Goal: Book appointment/travel/reservation

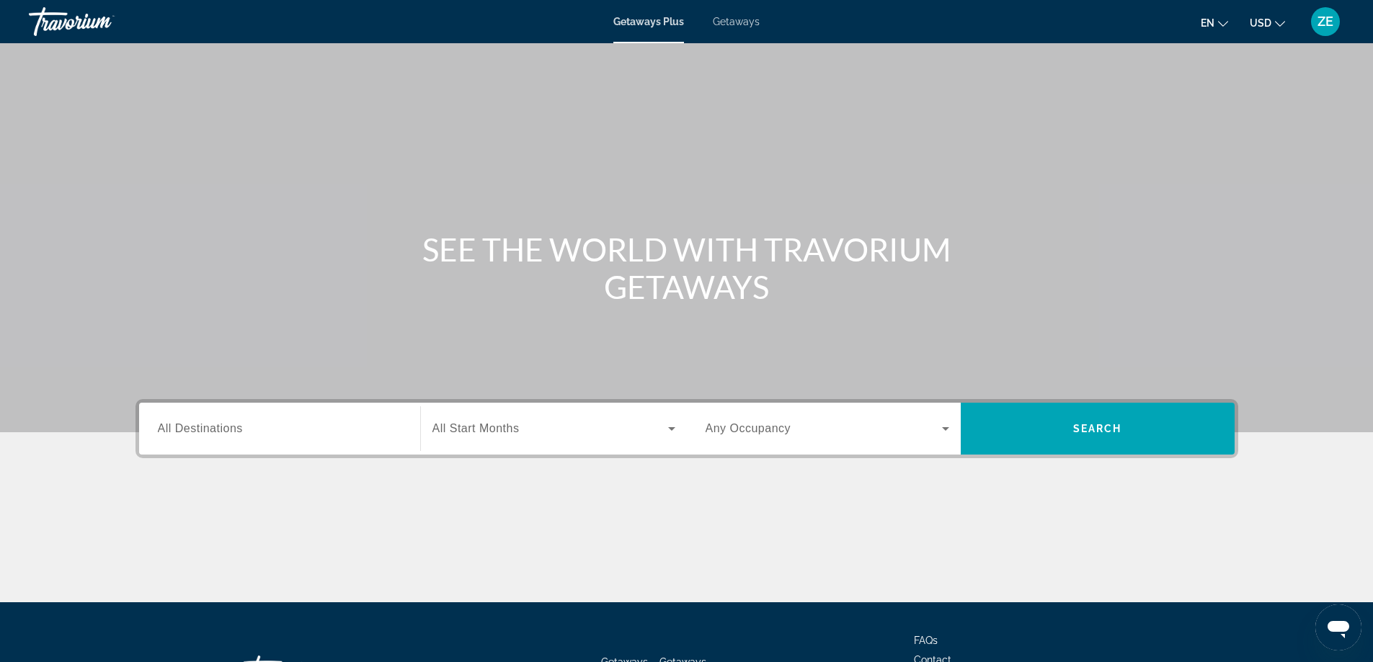
click at [327, 440] on div "Search widget" at bounding box center [280, 429] width 244 height 41
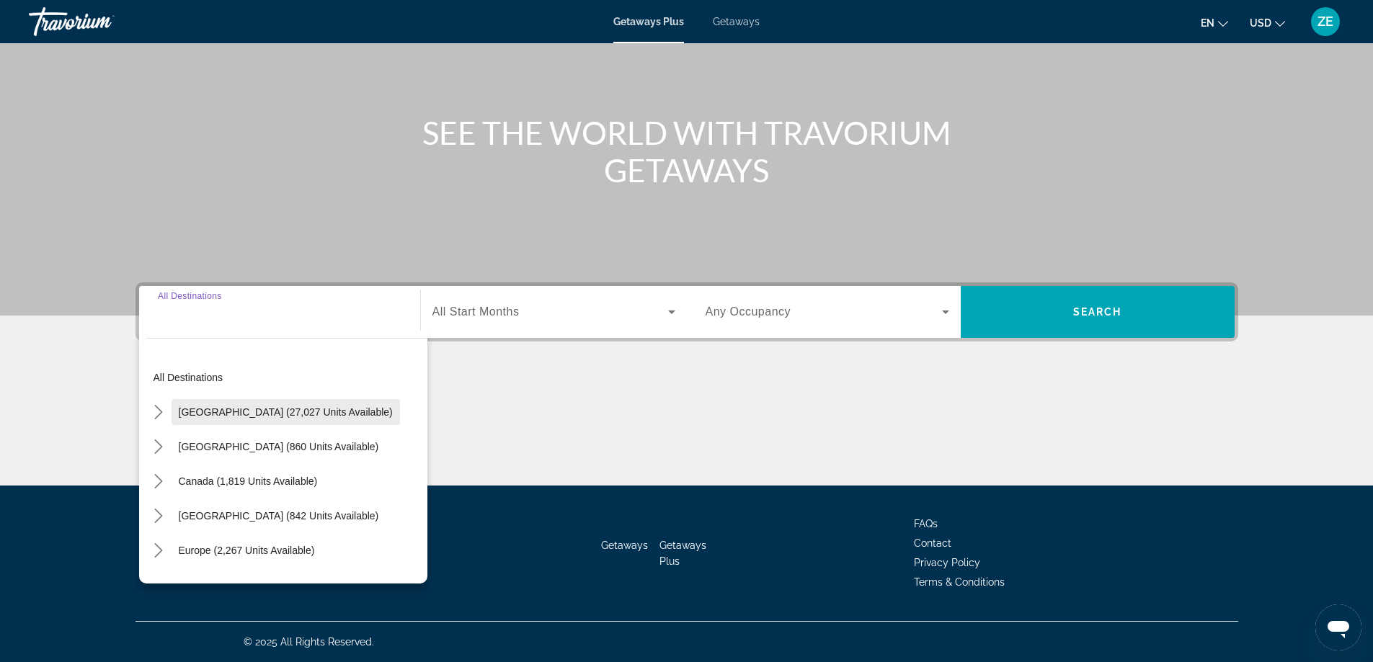
click at [298, 420] on span "Select destination: United States (27,027 units available)" at bounding box center [286, 412] width 228 height 35
type input "**********"
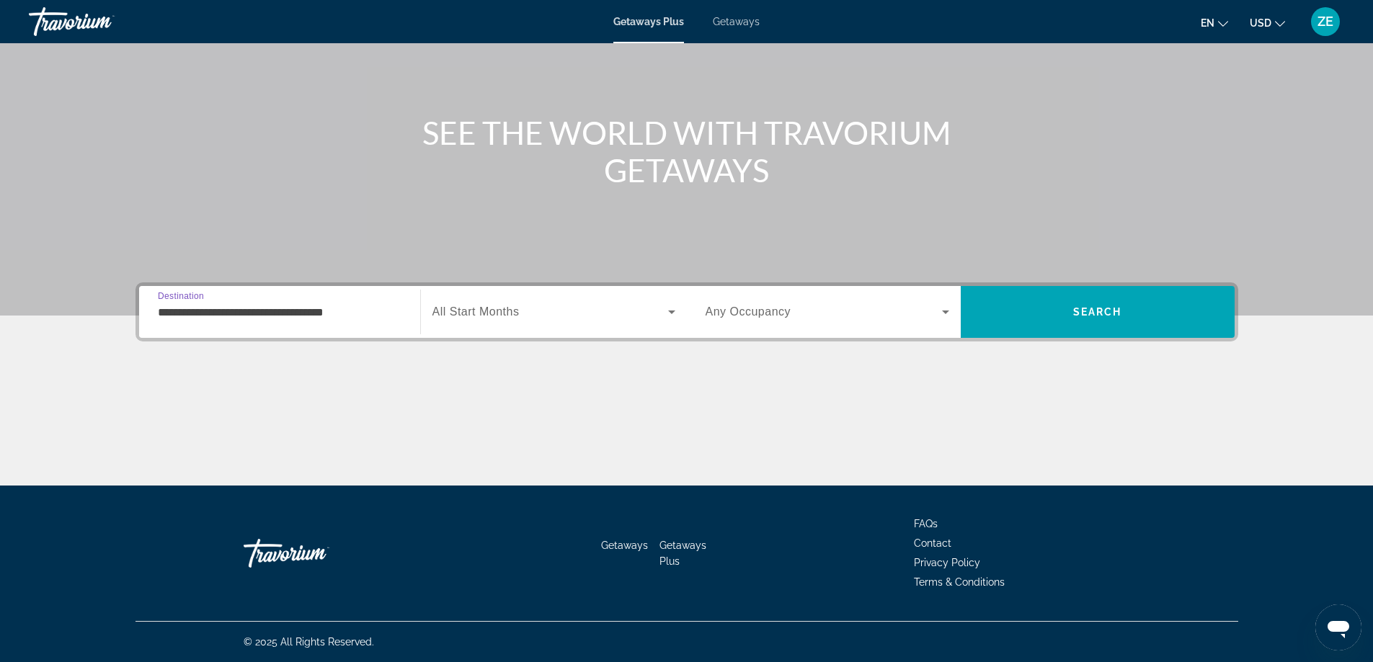
click at [519, 301] on div "Search widget" at bounding box center [553, 312] width 243 height 40
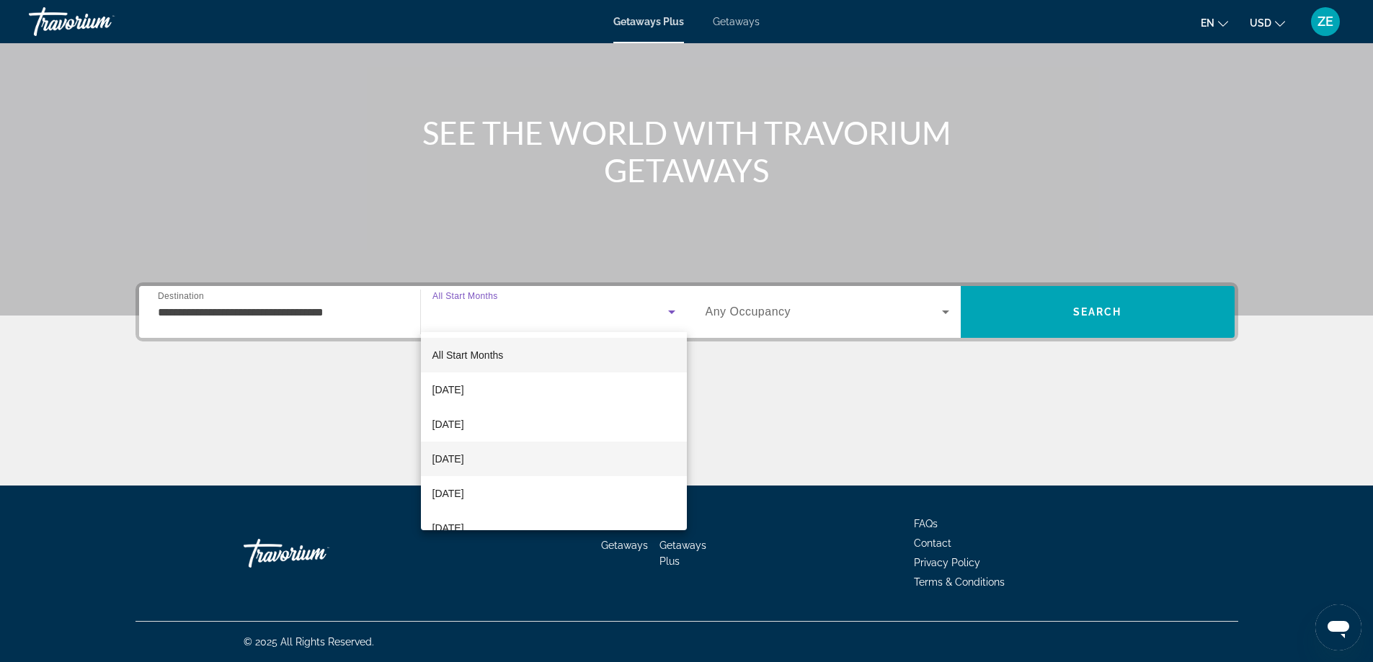
click at [464, 461] on span "[DATE]" at bounding box center [448, 458] width 32 height 17
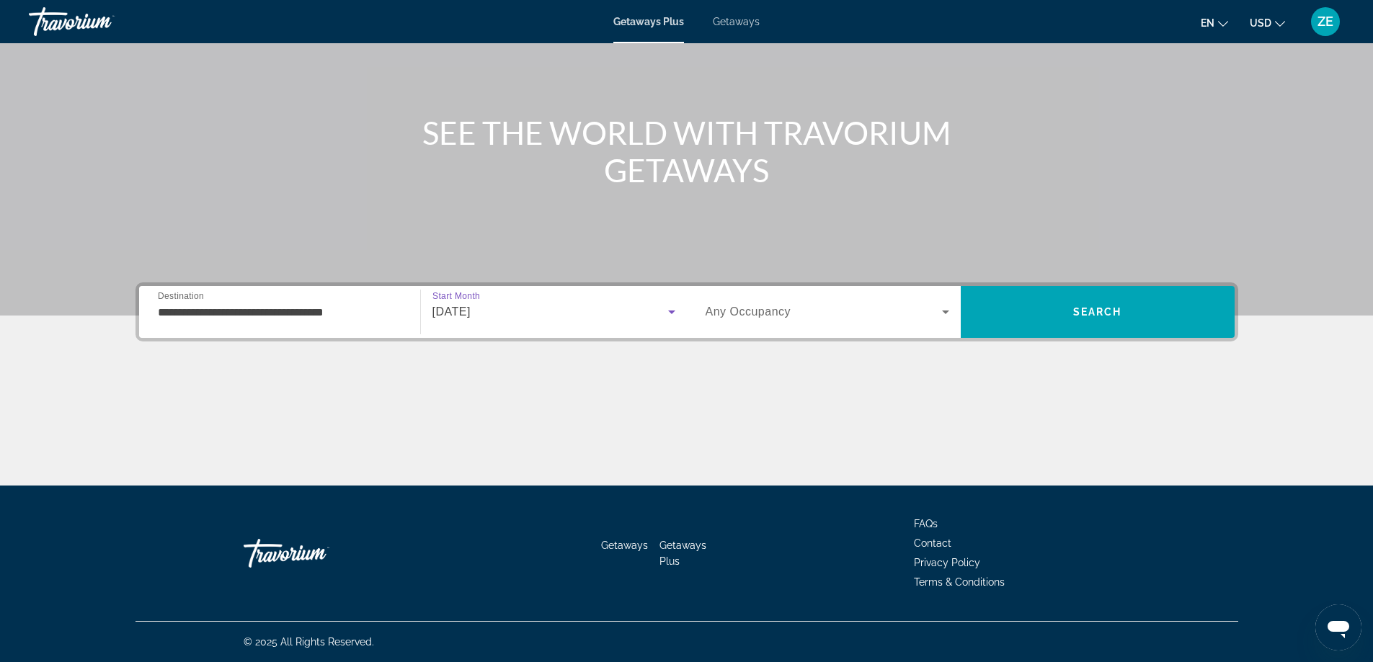
click at [722, 328] on div "Search widget" at bounding box center [828, 312] width 244 height 40
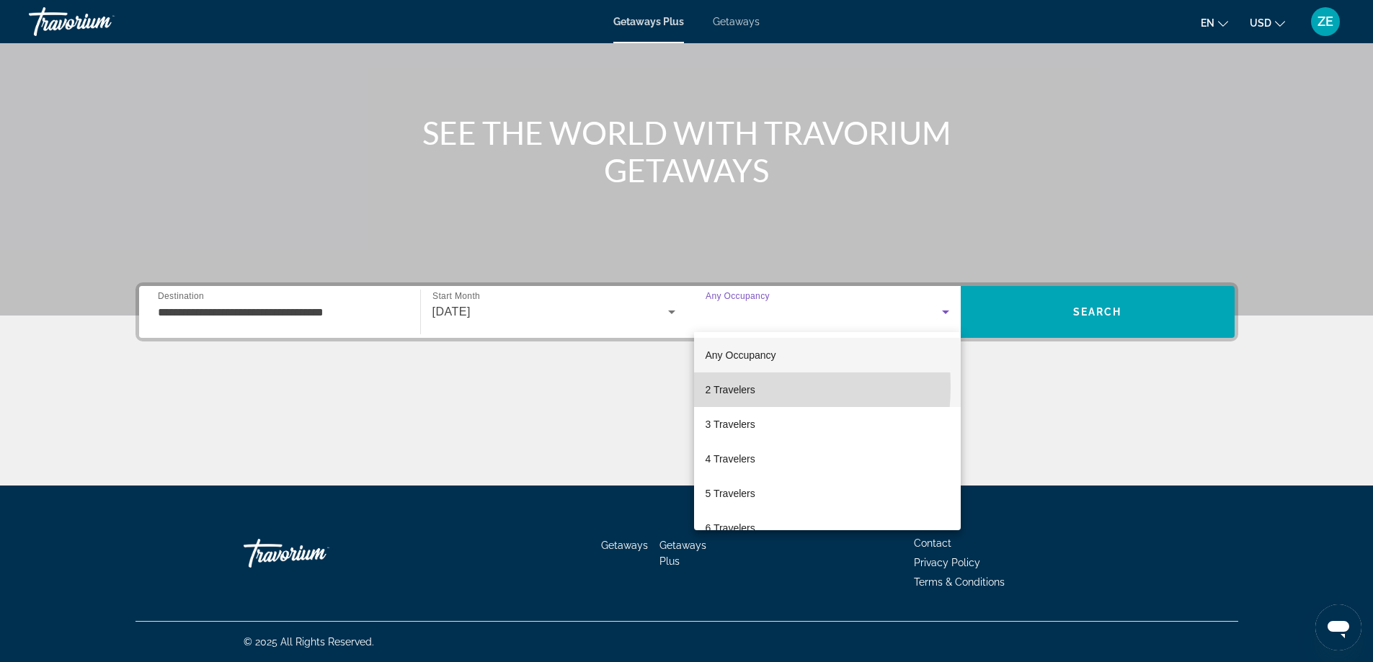
click at [719, 386] on span "2 Travelers" at bounding box center [731, 389] width 50 height 17
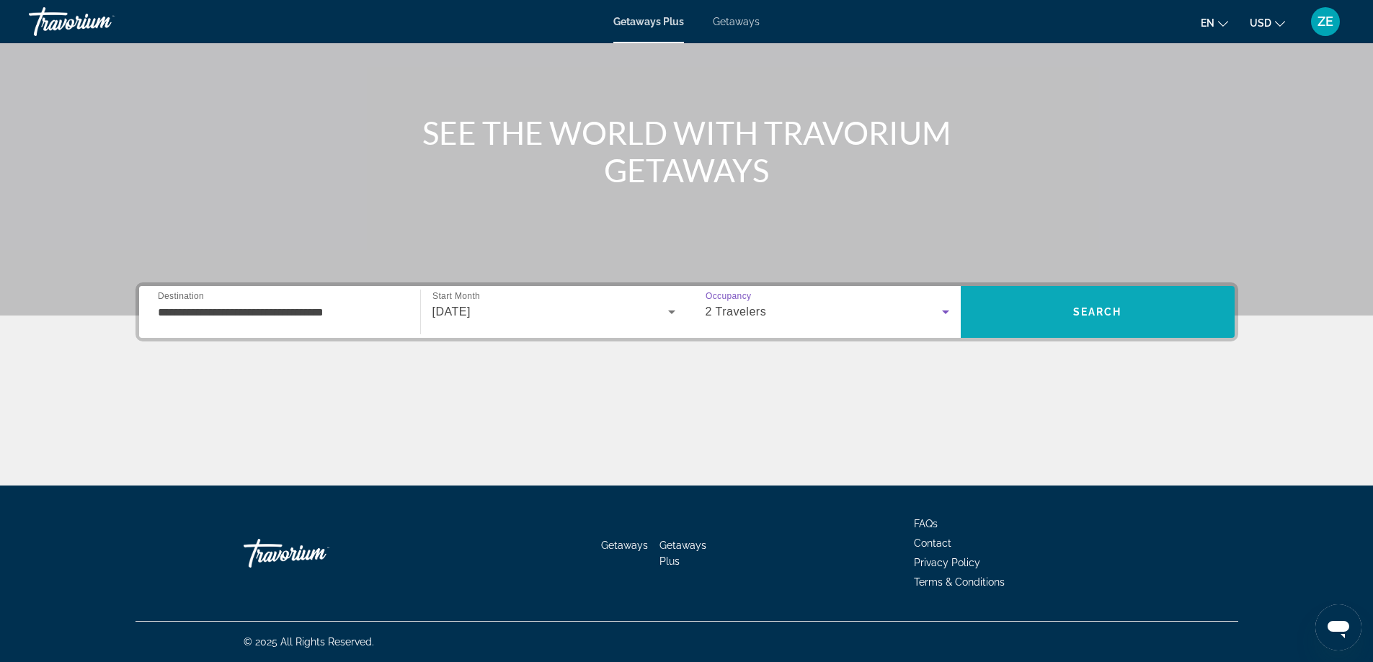
click at [1049, 296] on span "Search" at bounding box center [1098, 312] width 274 height 35
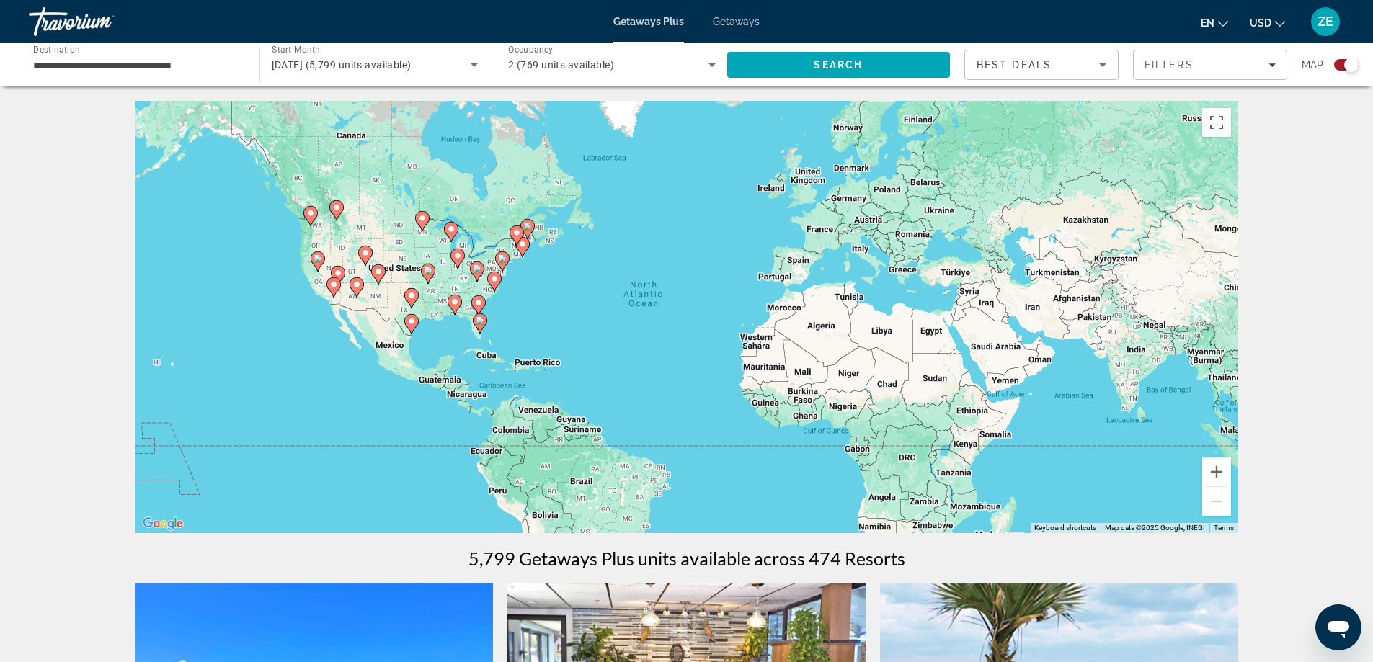
click at [518, 318] on div "To activate drag with keyboard, press Alt + Enter. Once in keyboard drag state,…" at bounding box center [687, 317] width 1103 height 432
click at [1222, 479] on button "Zoom in" at bounding box center [1216, 472] width 29 height 29
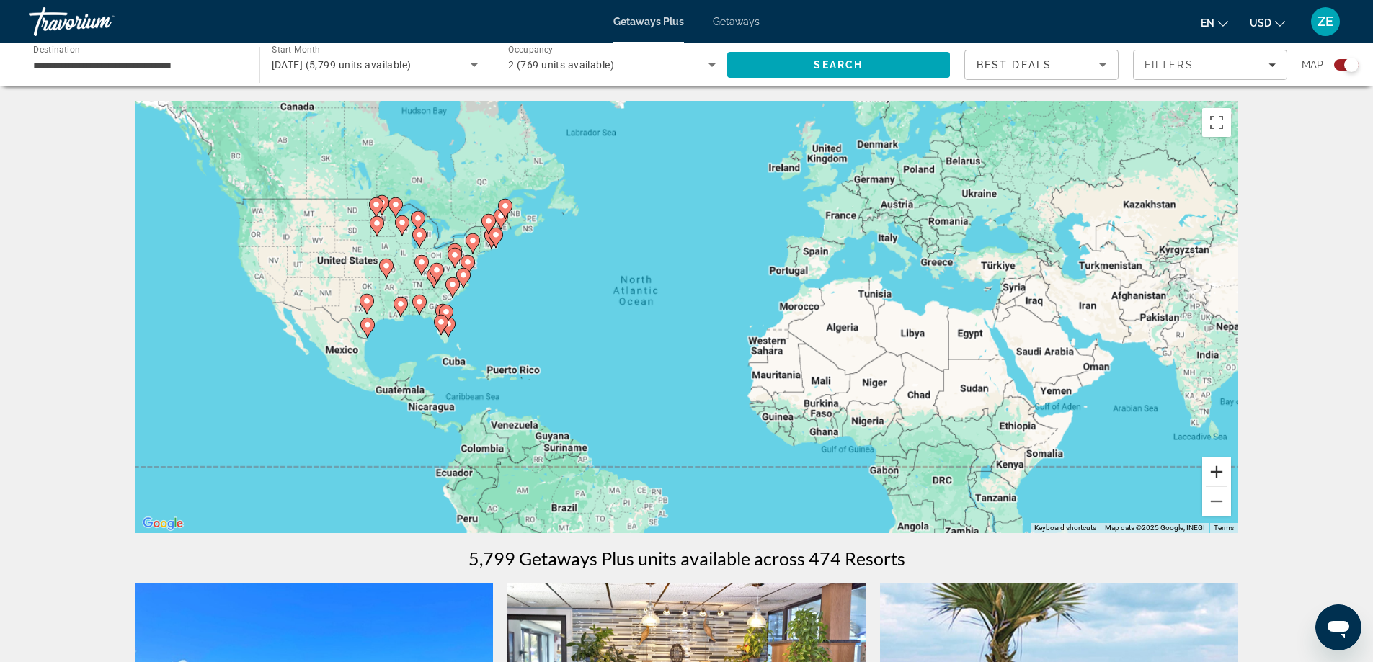
click at [1222, 479] on button "Zoom in" at bounding box center [1216, 472] width 29 height 29
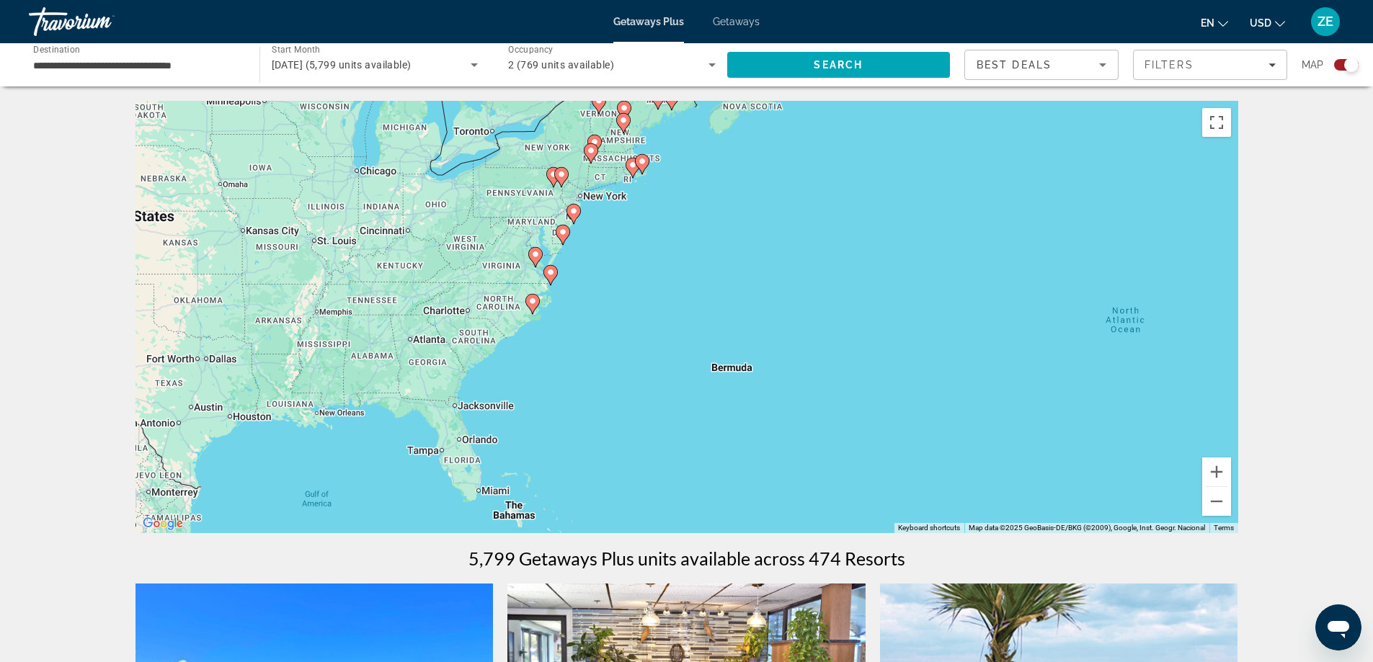
drag, startPoint x: 595, startPoint y: 346, endPoint x: 1224, endPoint y: 452, distance: 637.4
click at [1223, 453] on div "To activate drag with keyboard, press Alt + Enter. Once in keyboard drag state,…" at bounding box center [687, 317] width 1103 height 432
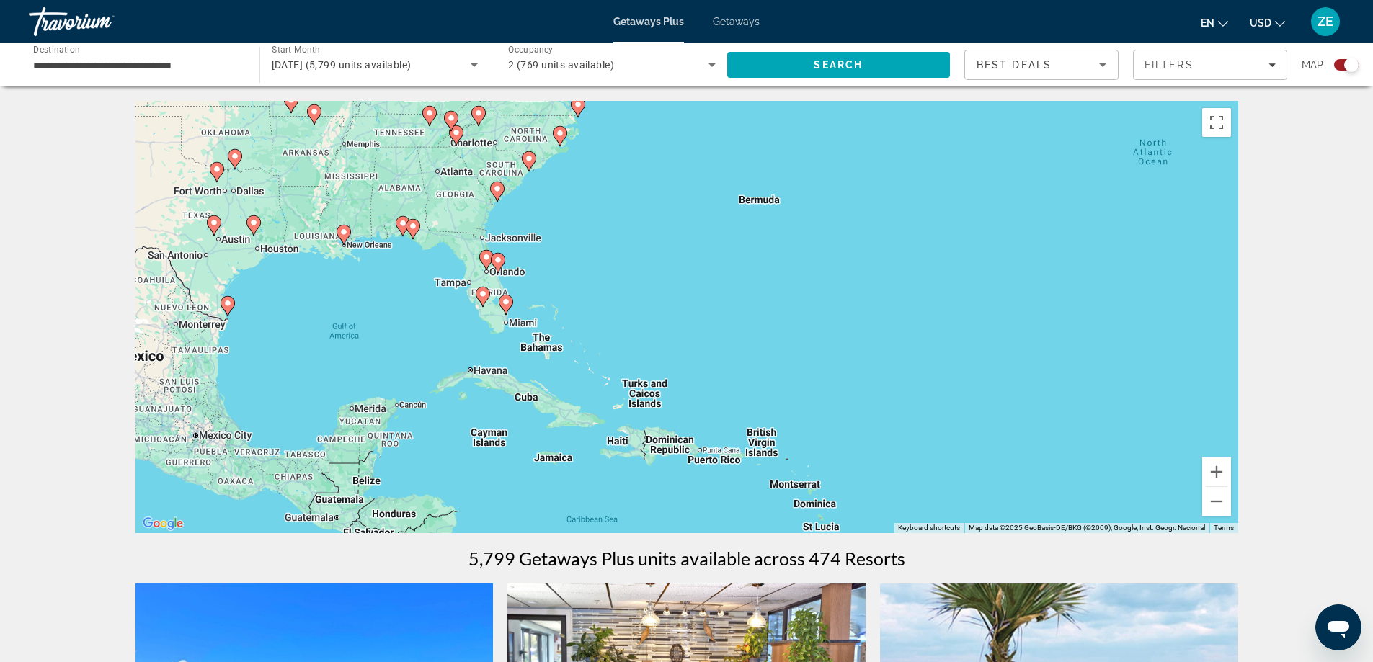
drag, startPoint x: 631, startPoint y: 407, endPoint x: 639, endPoint y: 208, distance: 199.8
click at [638, 209] on div "To activate drag with keyboard, press Alt + Enter. Once in keyboard drag state,…" at bounding box center [687, 317] width 1103 height 432
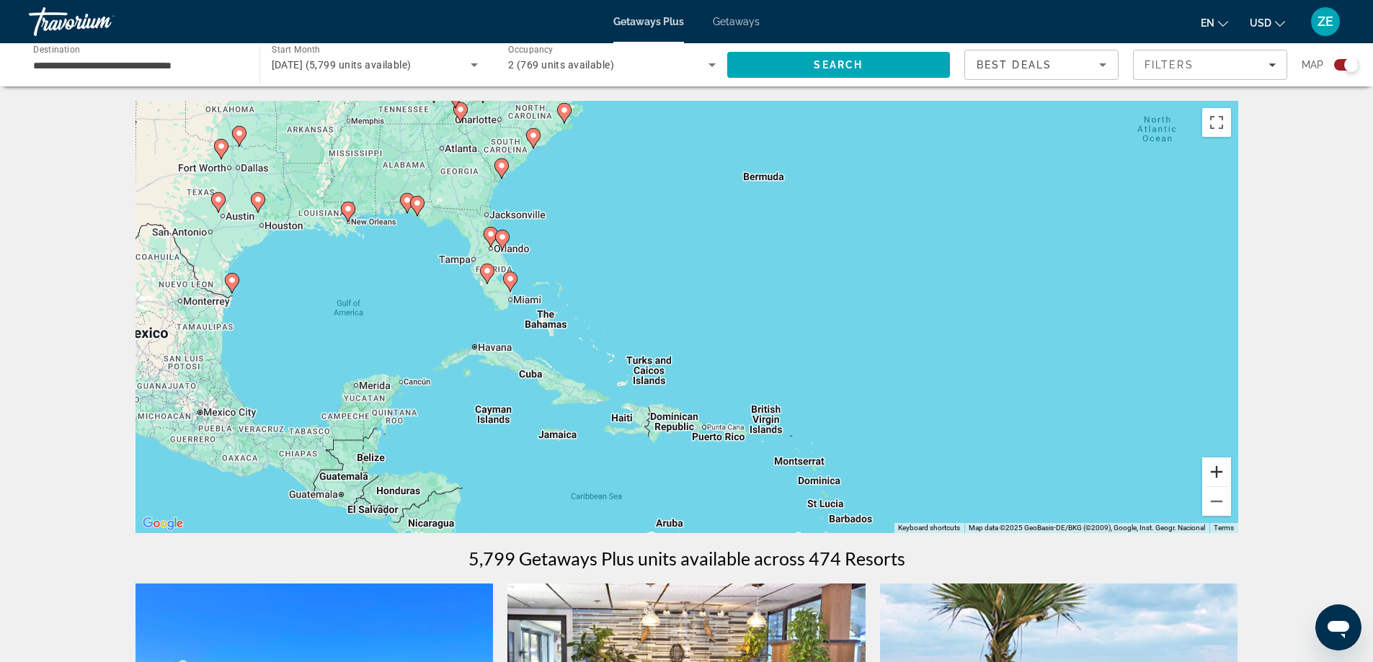
click at [1223, 474] on button "Zoom in" at bounding box center [1216, 472] width 29 height 29
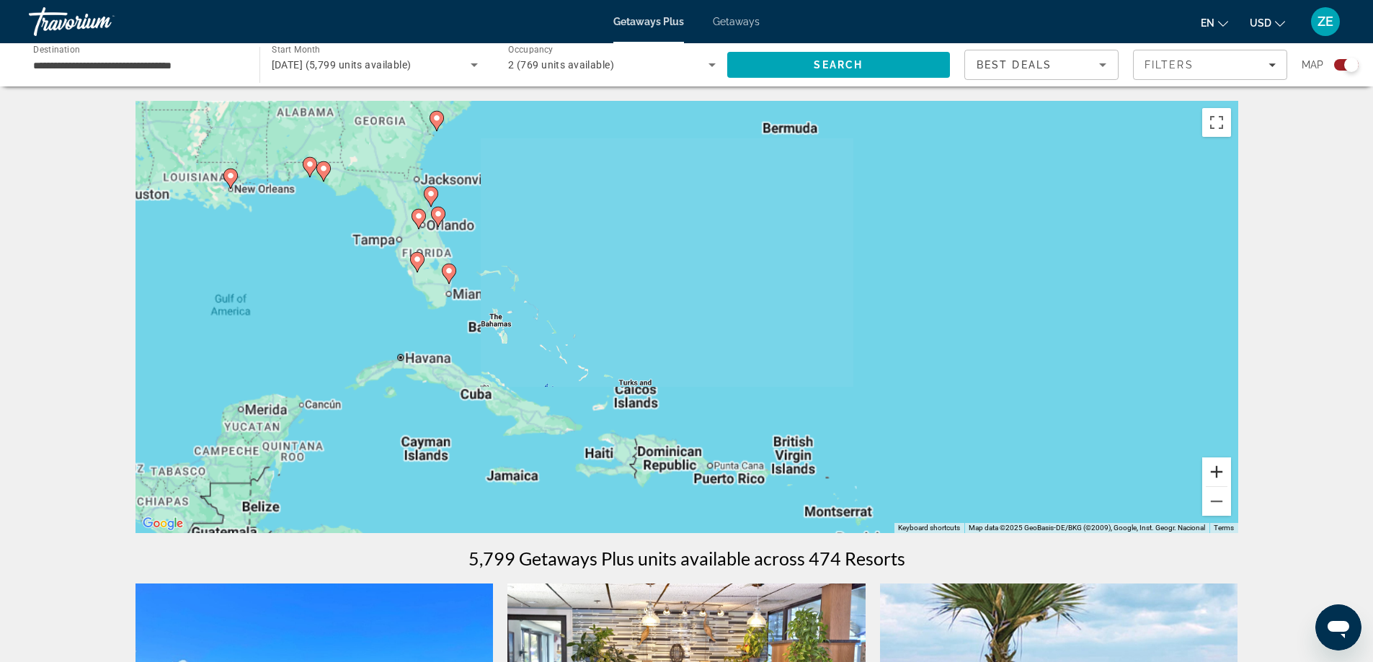
click at [1223, 474] on button "Zoom in" at bounding box center [1216, 472] width 29 height 29
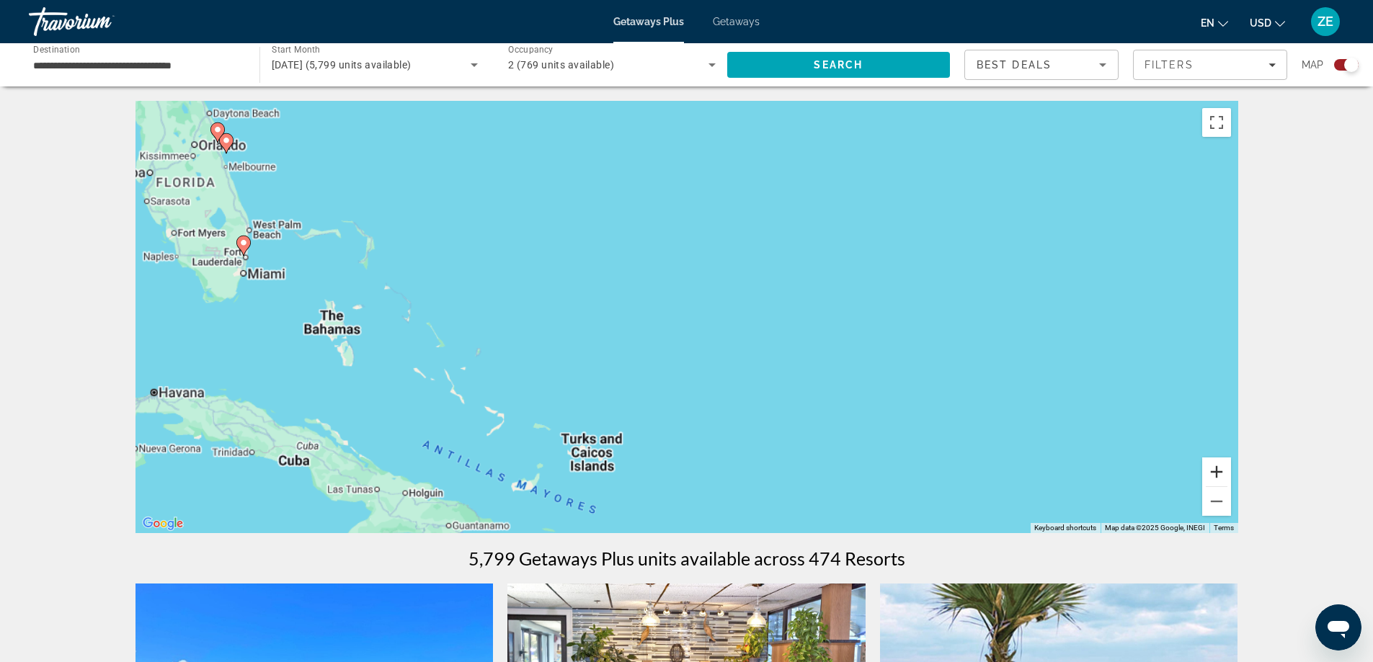
click at [1223, 474] on button "Zoom in" at bounding box center [1216, 472] width 29 height 29
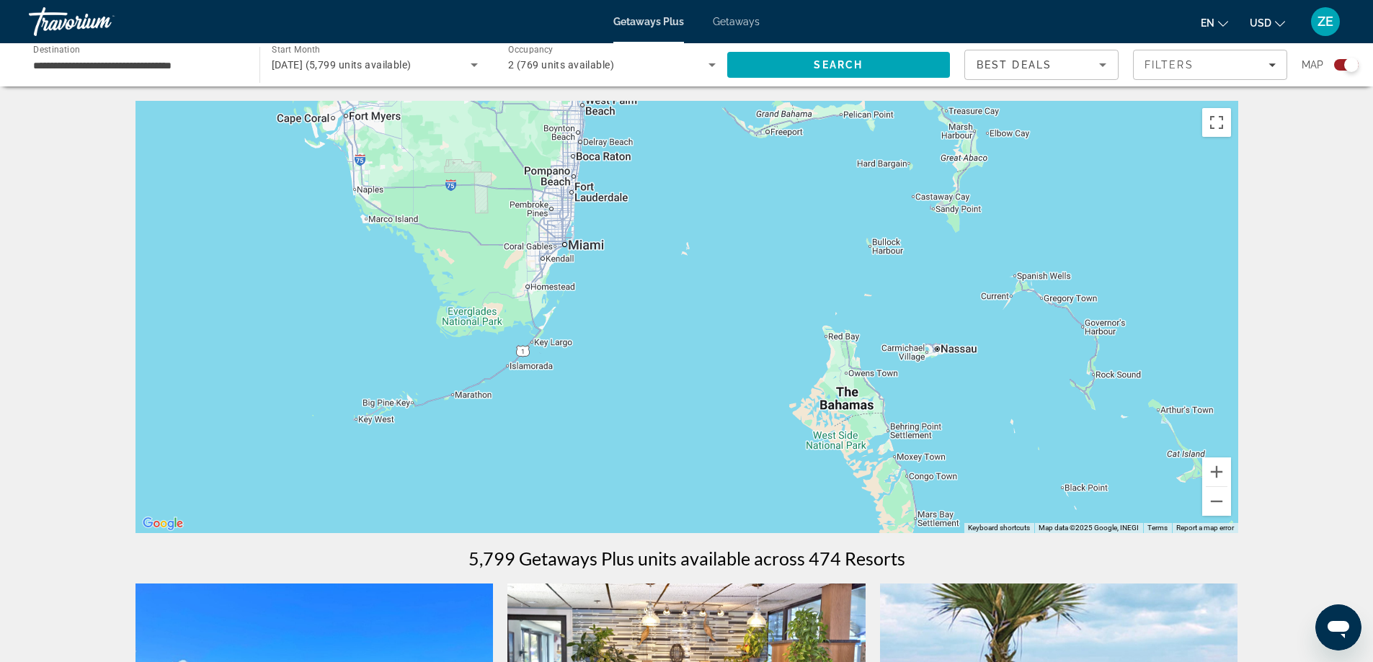
drag, startPoint x: 602, startPoint y: 391, endPoint x: 1894, endPoint y: 455, distance: 1293.2
click at [1373, 455] on html "**********" at bounding box center [686, 331] width 1373 height 662
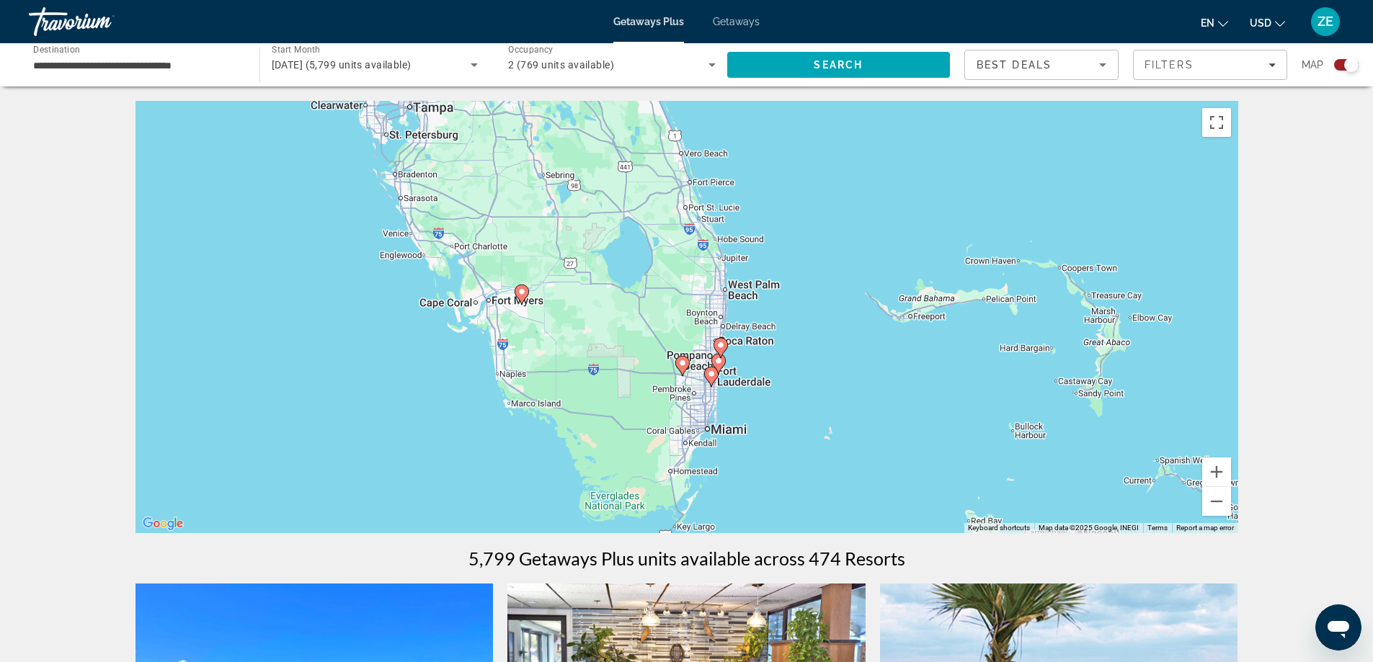
drag, startPoint x: 768, startPoint y: 257, endPoint x: 918, endPoint y: 452, distance: 245.2
click at [910, 446] on div "To activate drag with keyboard, press Alt + Enter. Once in keyboard drag state,…" at bounding box center [687, 317] width 1103 height 432
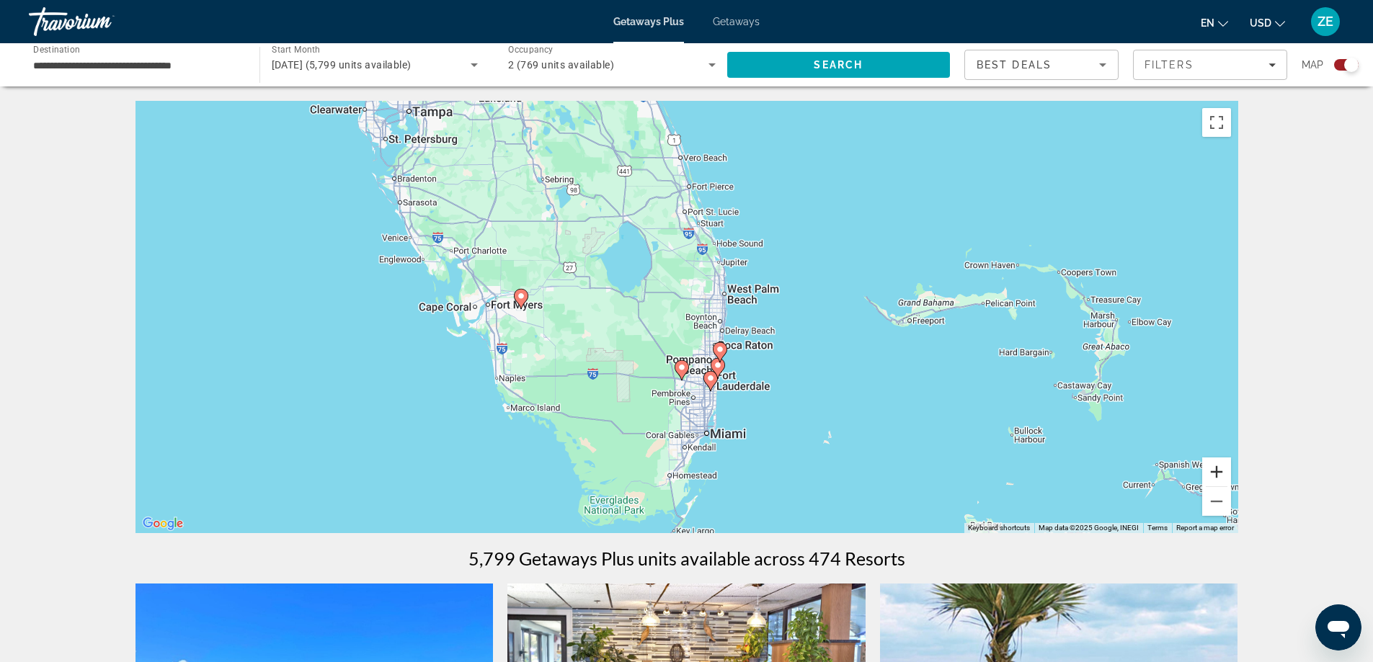
click at [1225, 477] on button "Zoom in" at bounding box center [1216, 472] width 29 height 29
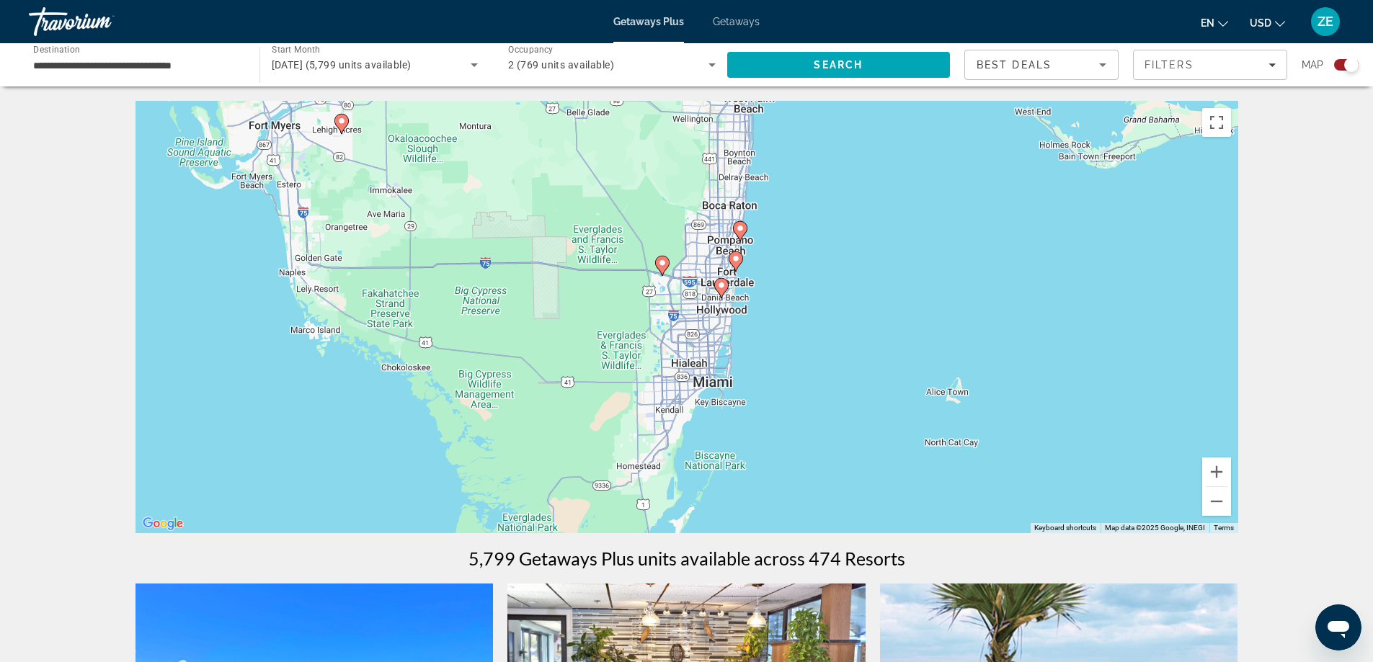
drag, startPoint x: 977, startPoint y: 440, endPoint x: 962, endPoint y: 258, distance: 182.2
click at [962, 259] on div "To activate drag with keyboard, press Alt + Enter. Once in keyboard drag state,…" at bounding box center [687, 317] width 1103 height 432
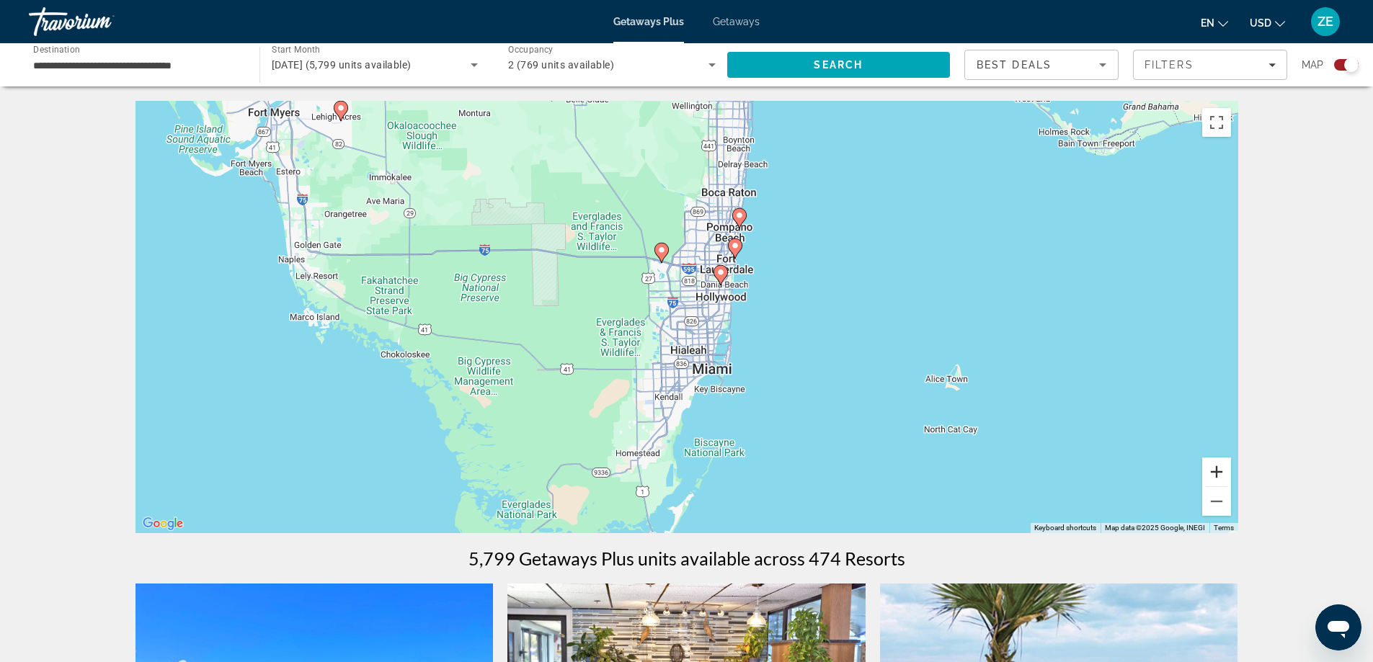
click at [1225, 469] on button "Zoom in" at bounding box center [1216, 472] width 29 height 29
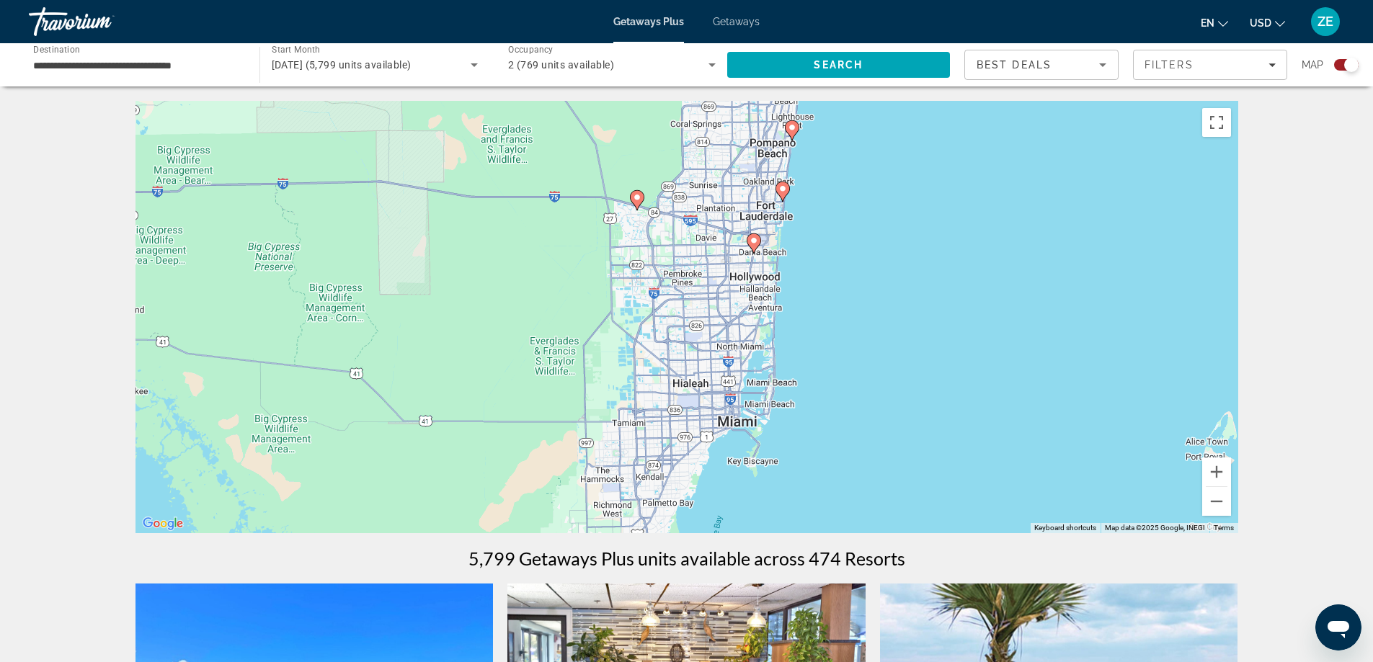
click at [755, 240] on image "Main content" at bounding box center [754, 240] width 9 height 9
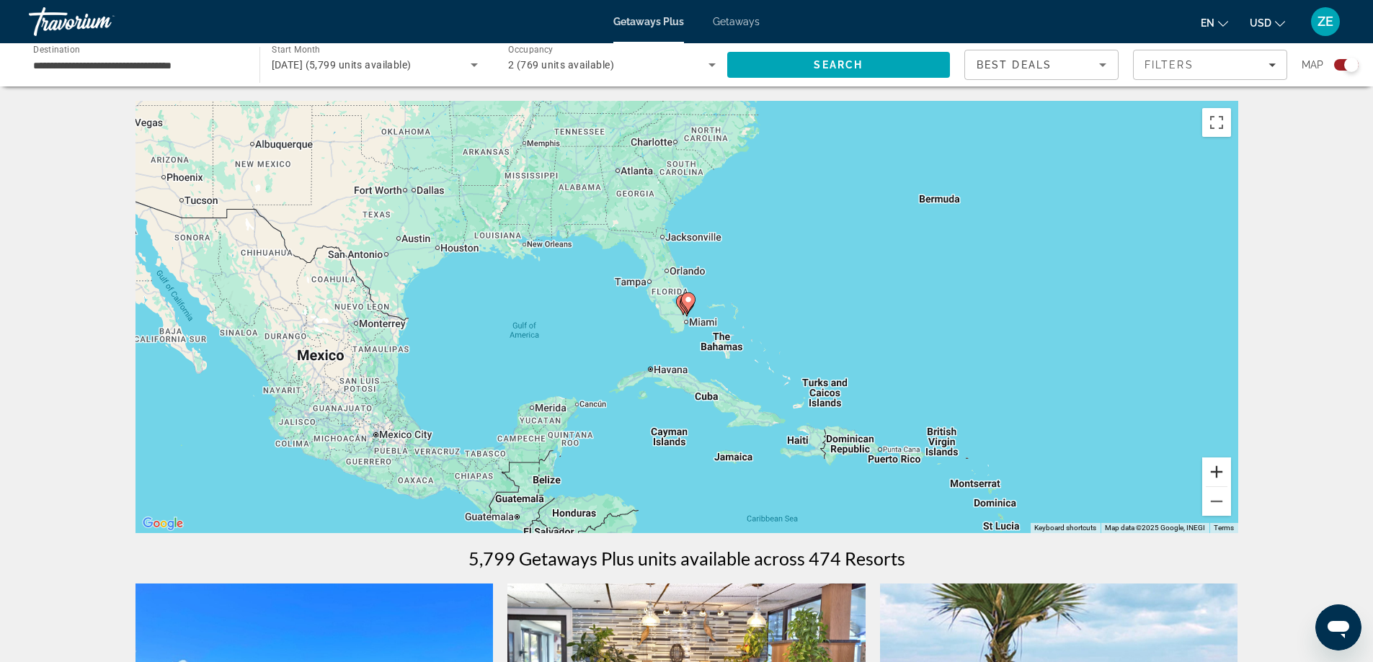
click at [1212, 467] on button "Zoom in" at bounding box center [1216, 472] width 29 height 29
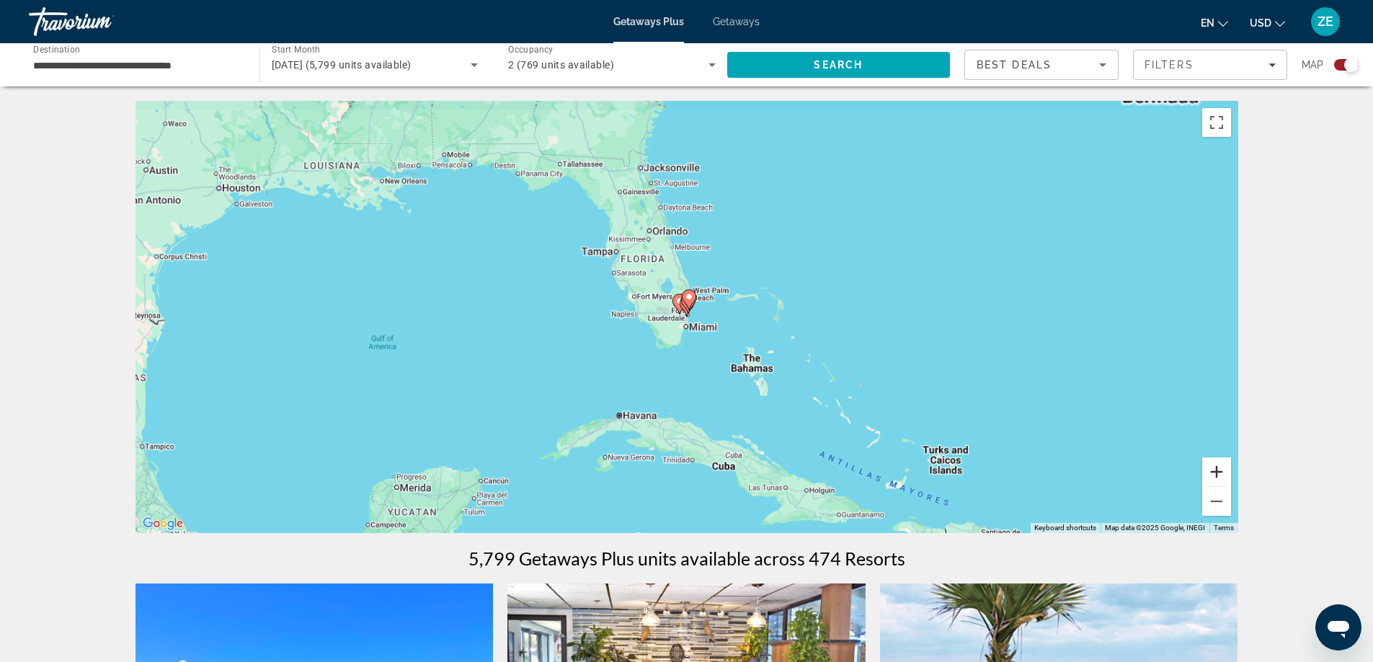
click at [1212, 467] on button "Zoom in" at bounding box center [1216, 472] width 29 height 29
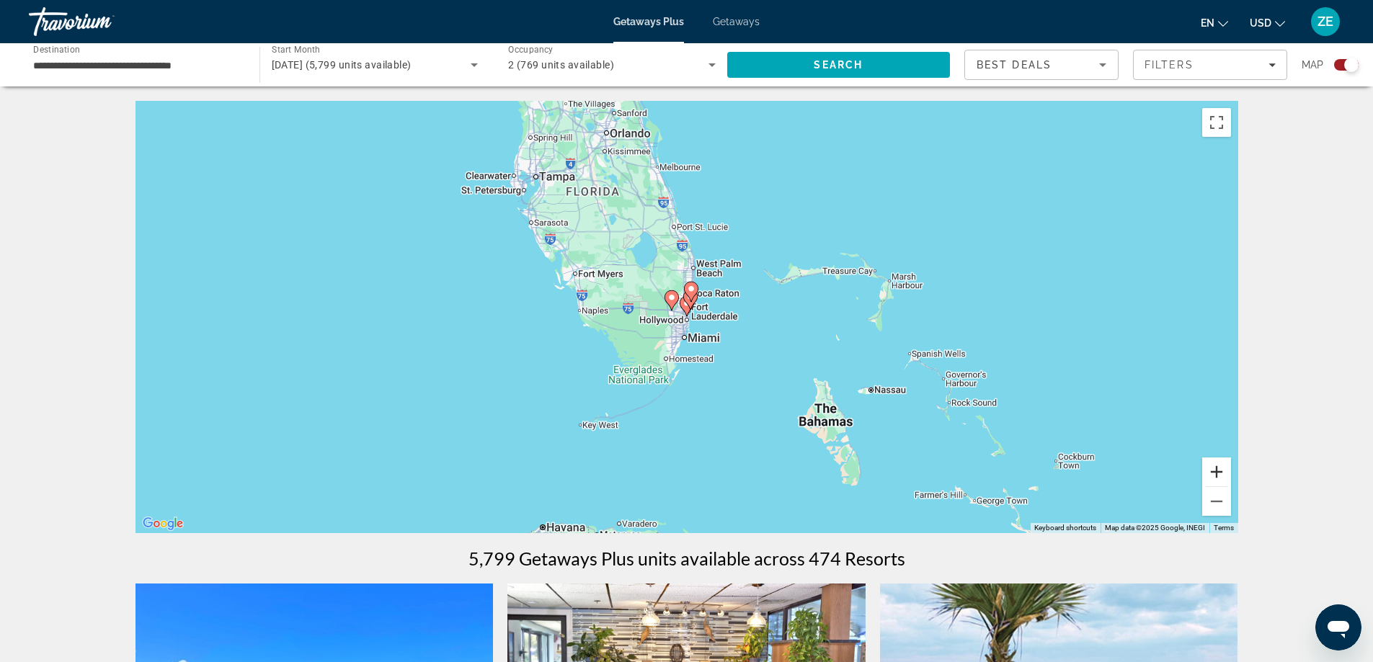
click at [1212, 467] on button "Zoom in" at bounding box center [1216, 472] width 29 height 29
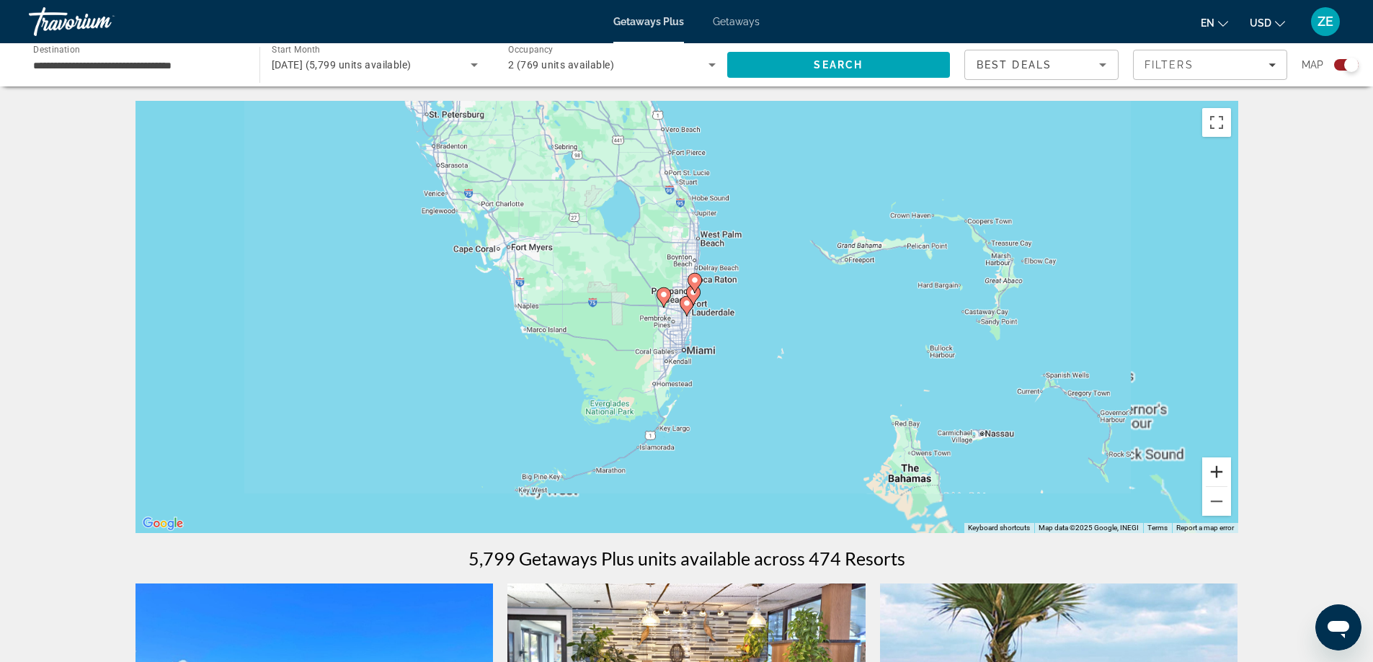
click at [1212, 467] on button "Zoom in" at bounding box center [1216, 472] width 29 height 29
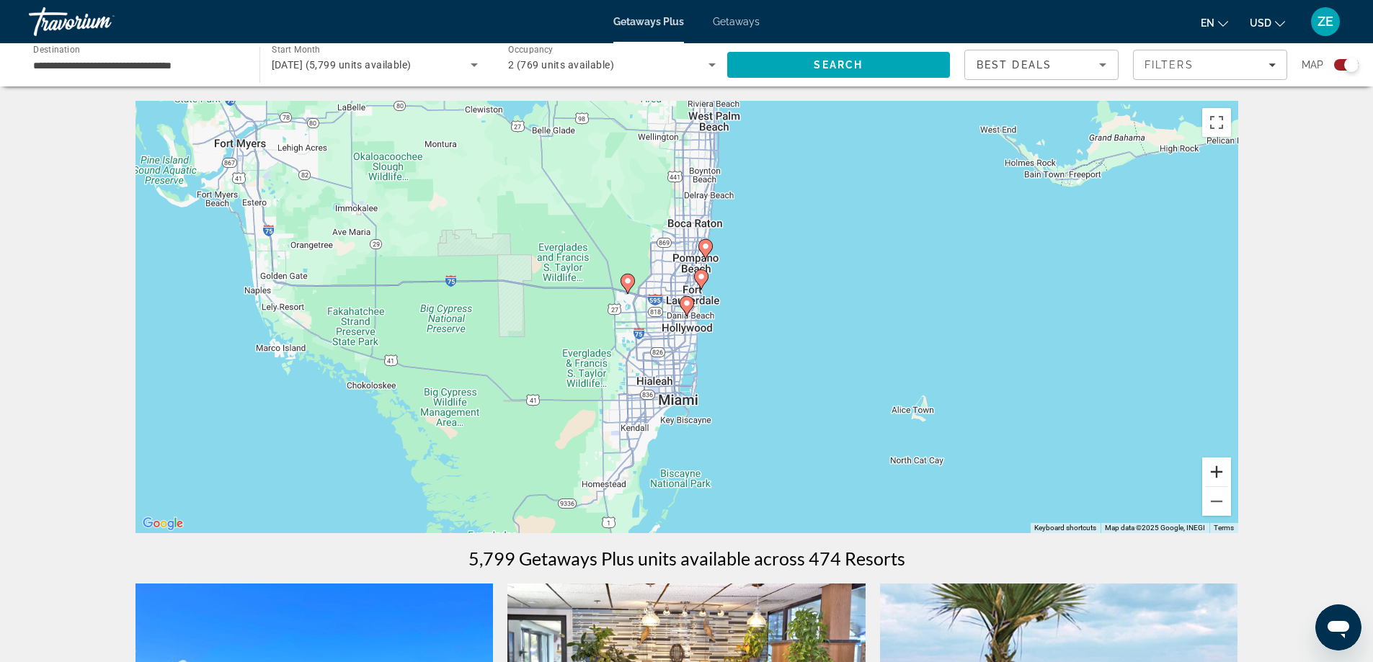
click at [1212, 467] on button "Zoom in" at bounding box center [1216, 472] width 29 height 29
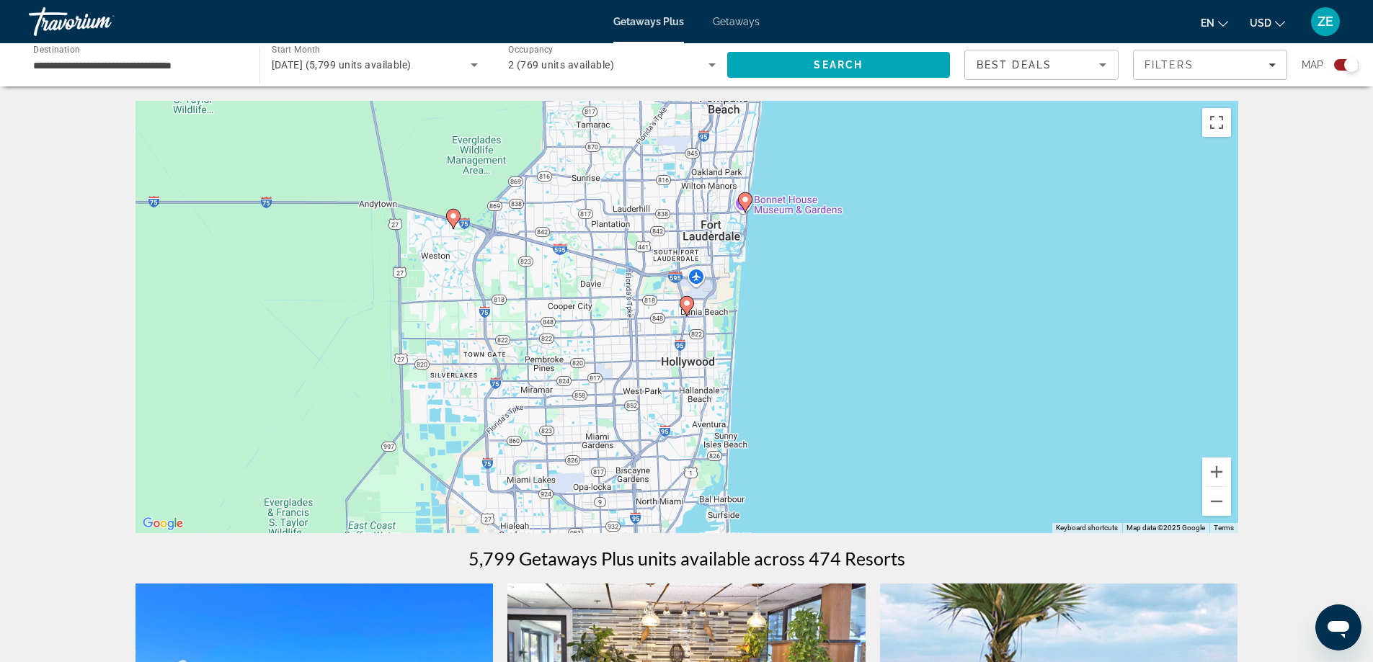
click at [691, 305] on image "Main content" at bounding box center [687, 303] width 9 height 9
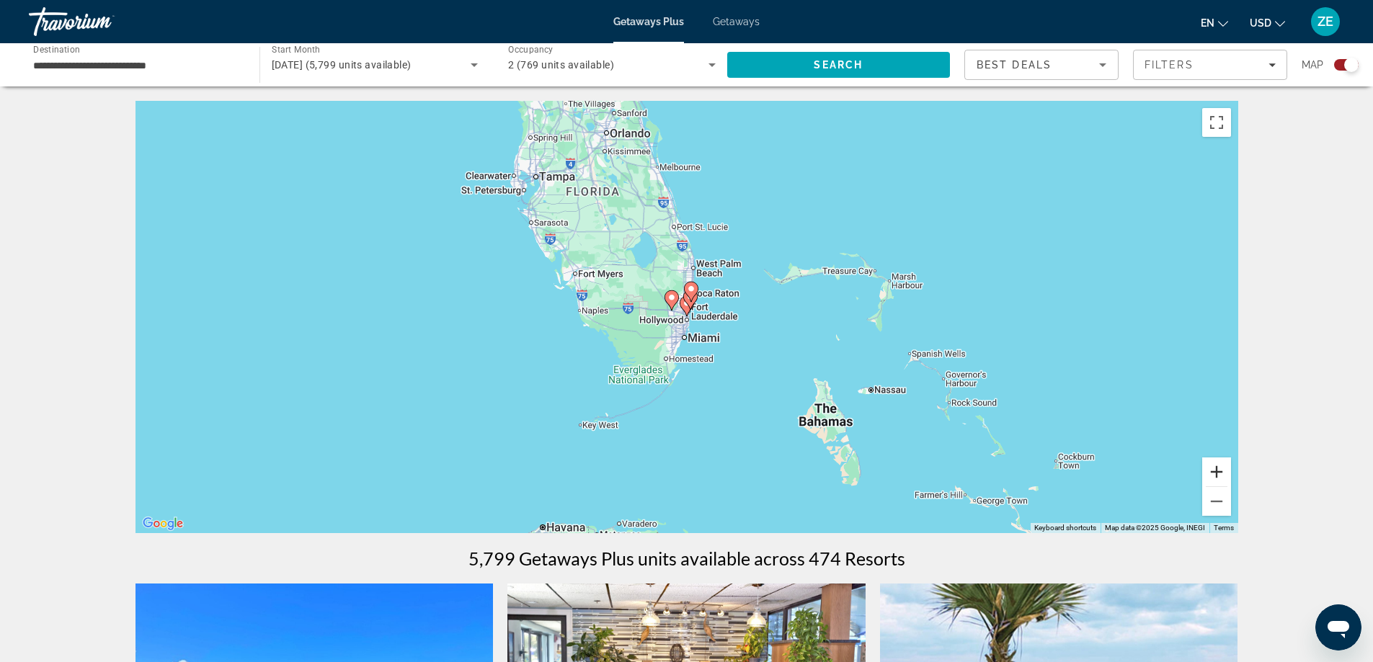
click at [1218, 469] on button "Zoom in" at bounding box center [1216, 472] width 29 height 29
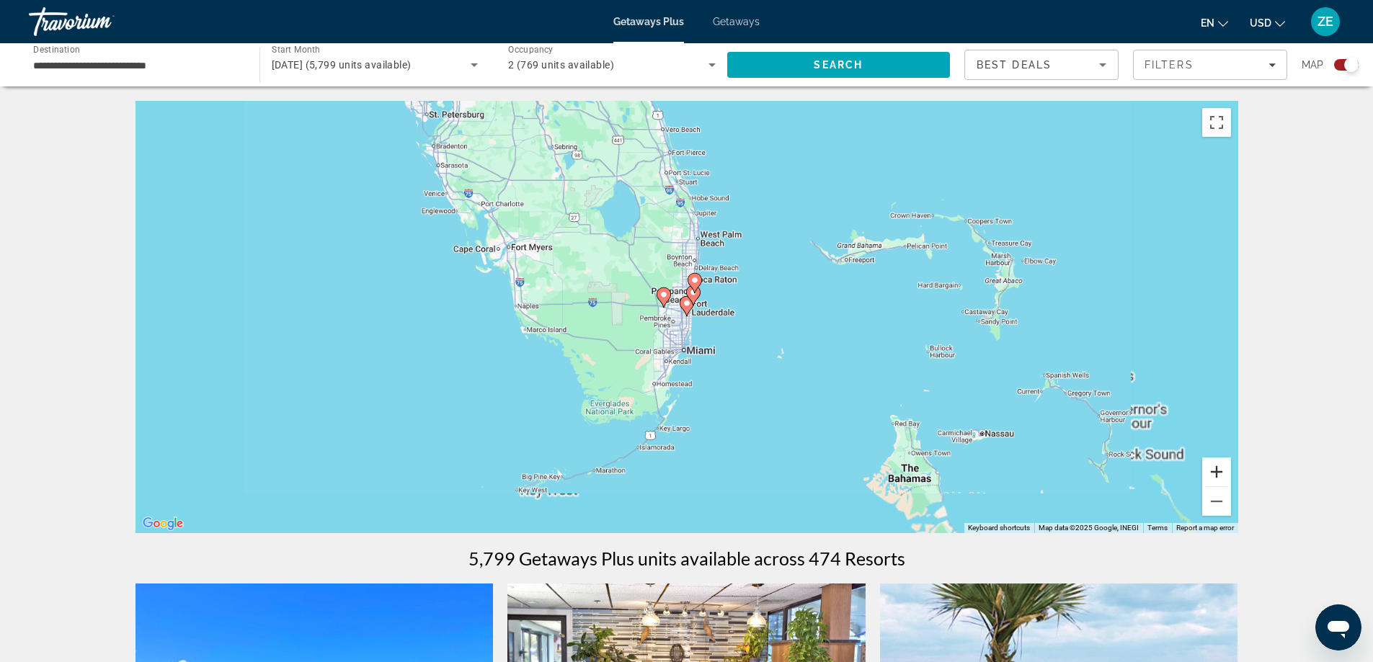
click at [1218, 469] on button "Zoom in" at bounding box center [1216, 472] width 29 height 29
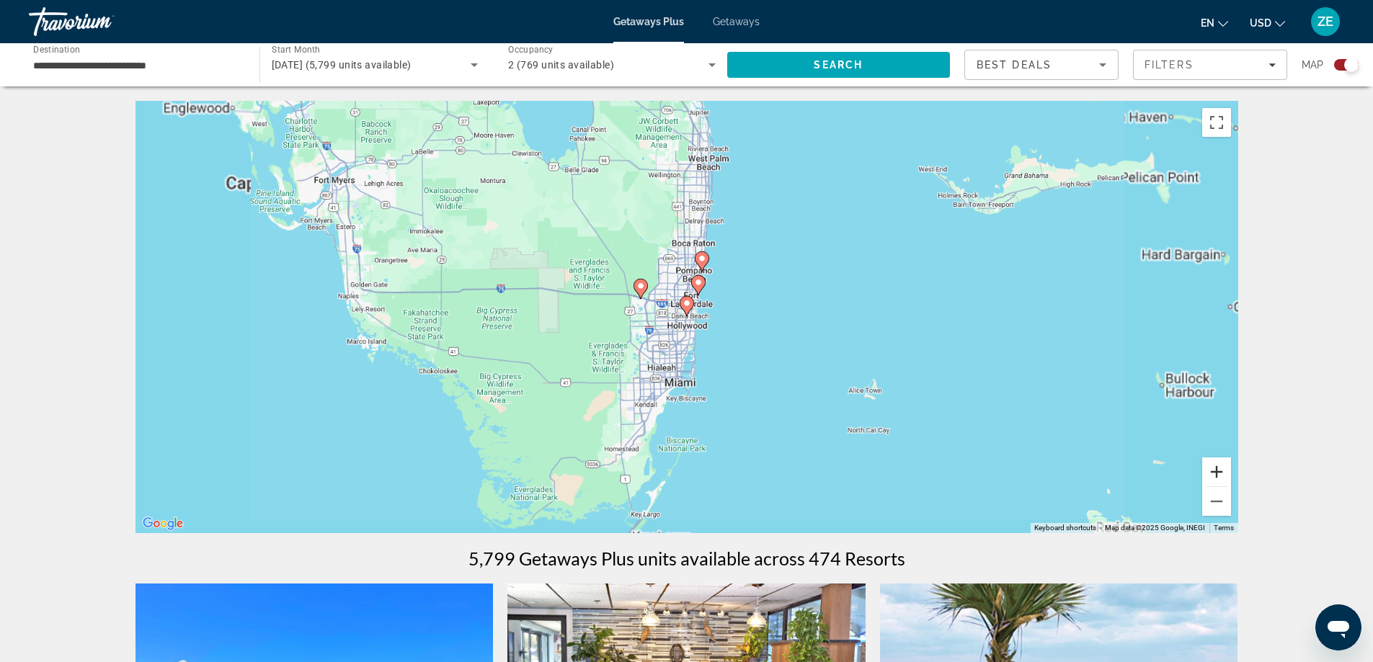
click at [1218, 469] on button "Zoom in" at bounding box center [1216, 472] width 29 height 29
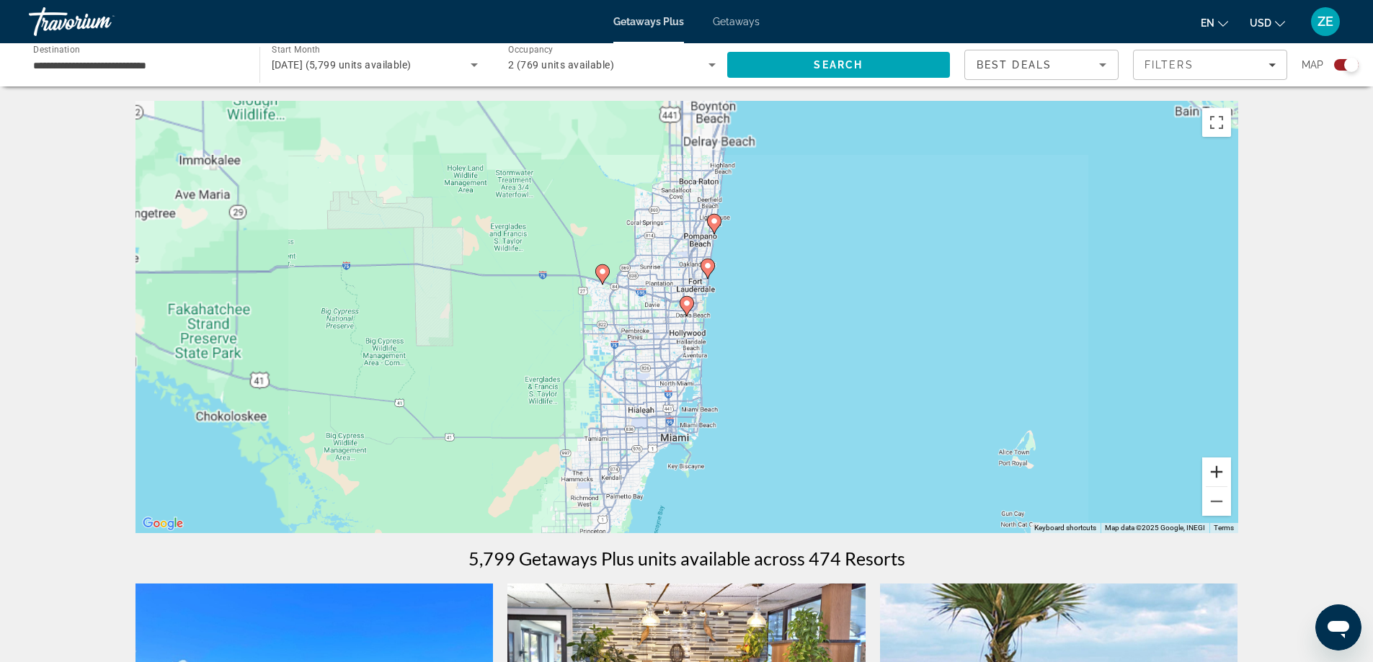
click at [1218, 469] on button "Zoom in" at bounding box center [1216, 472] width 29 height 29
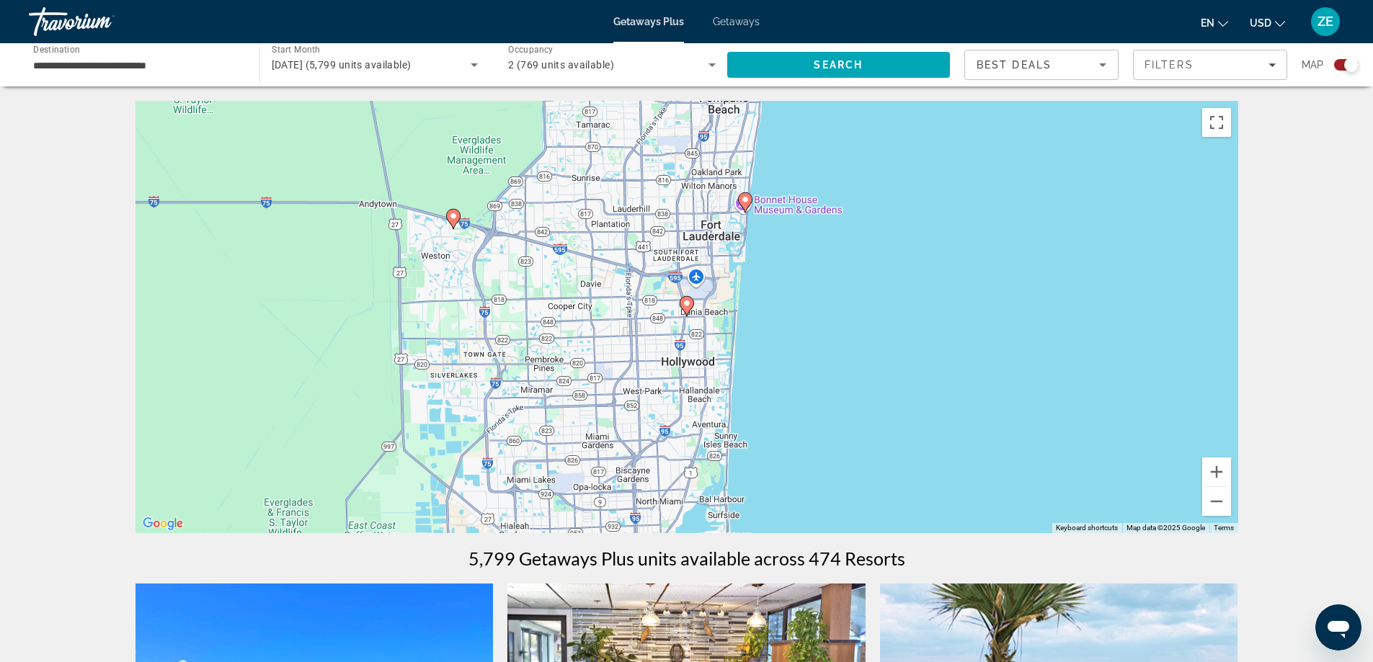
click at [684, 309] on icon "Main content" at bounding box center [686, 306] width 13 height 19
type input "**********"
click at [684, 309] on icon "Main content" at bounding box center [686, 306] width 13 height 19
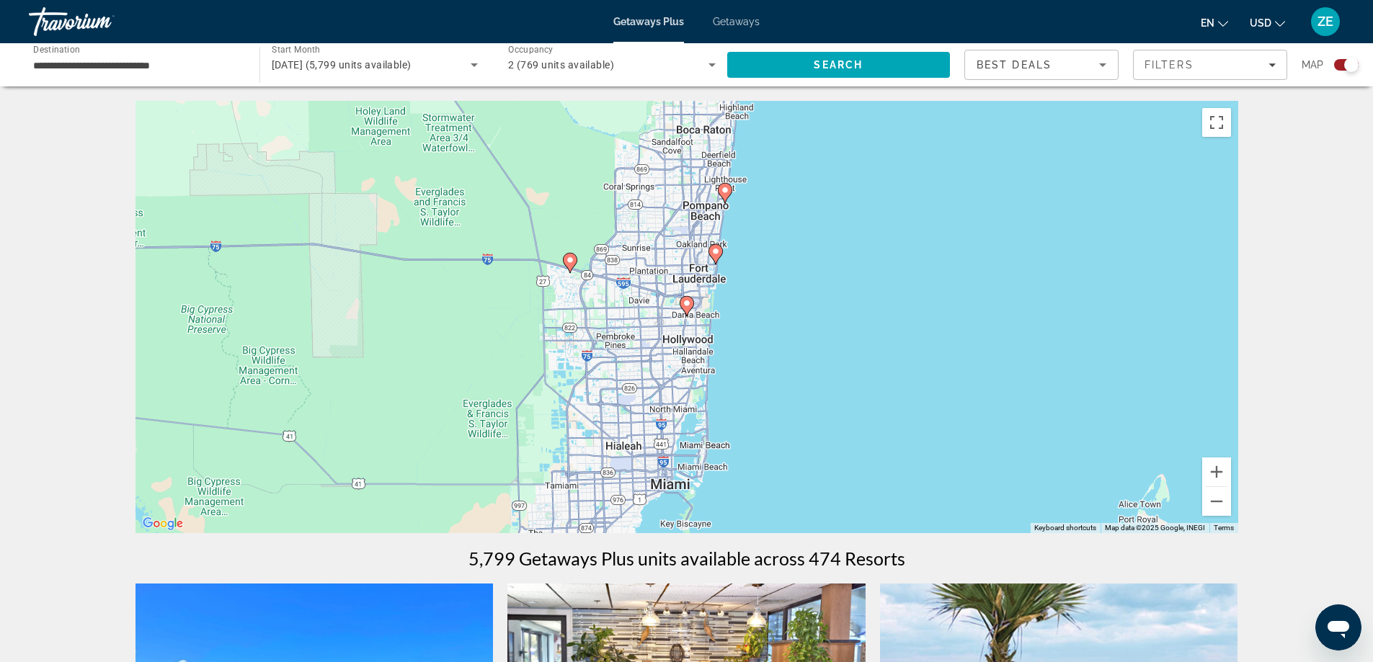
click at [686, 305] on image "Main content" at bounding box center [687, 303] width 9 height 9
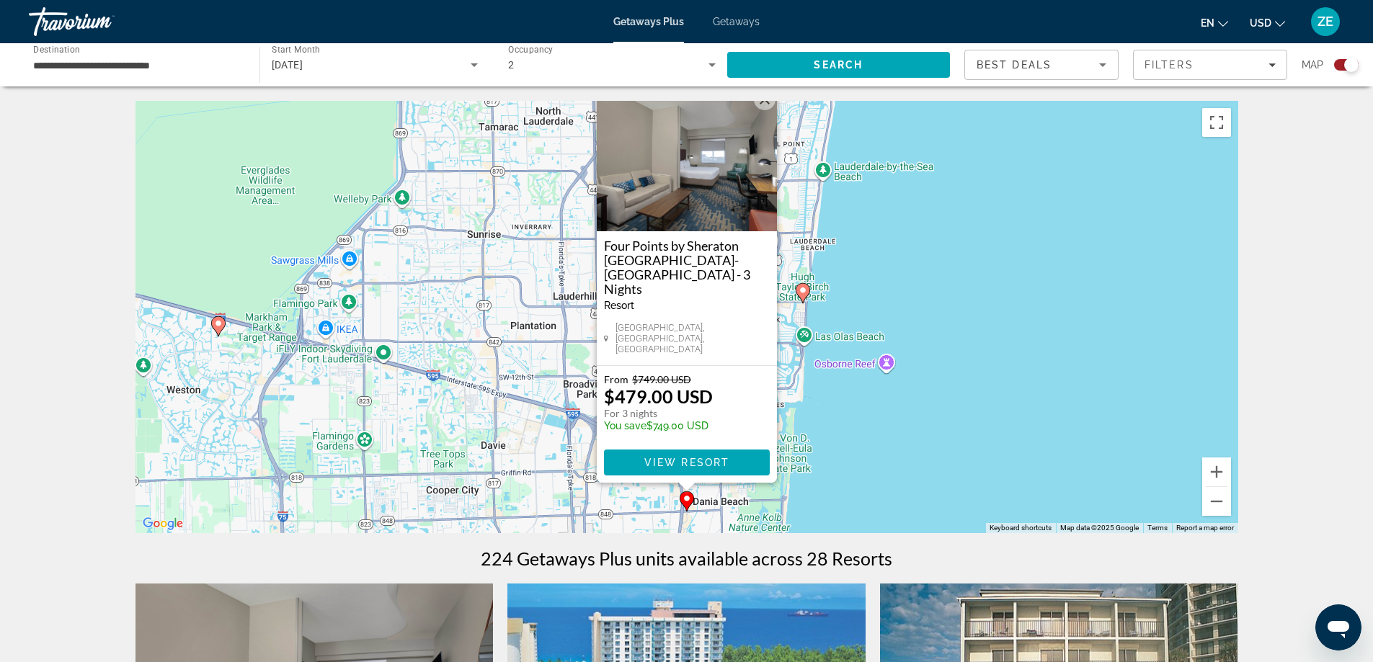
scroll to position [72, 0]
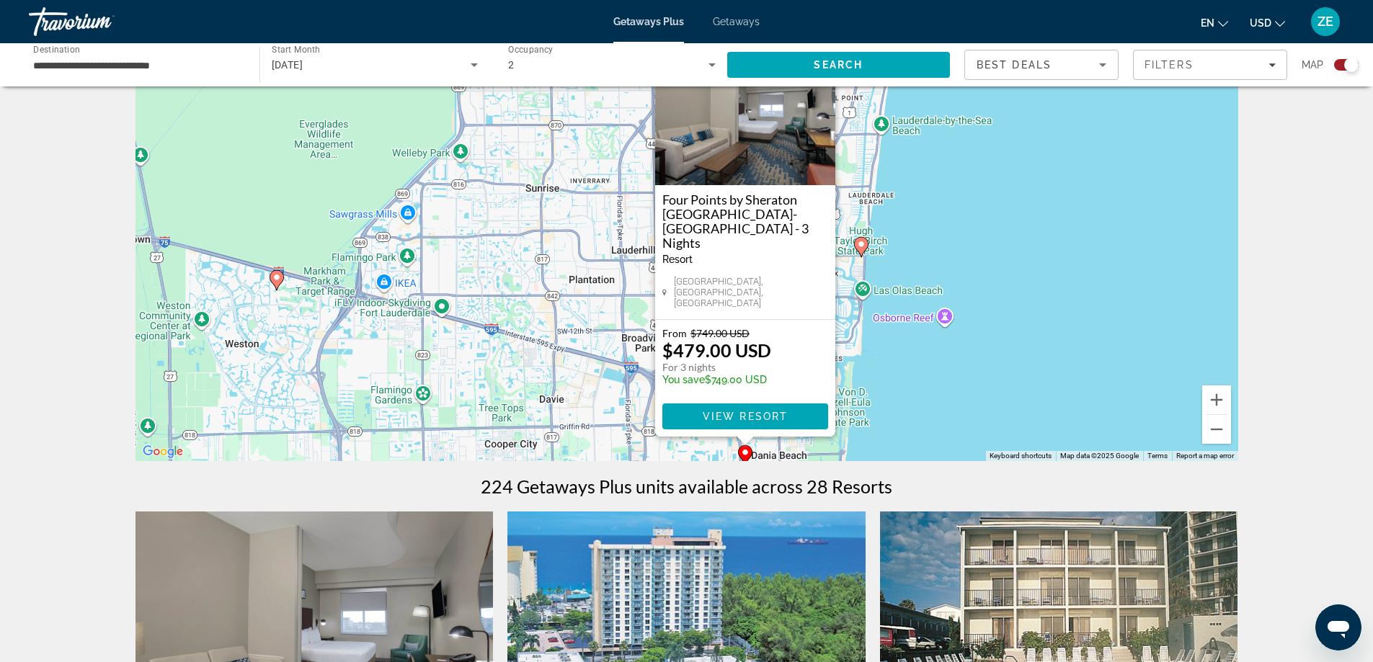
drag, startPoint x: 816, startPoint y: 411, endPoint x: 885, endPoint y: 411, distance: 69.2
click at [879, 425] on div "To activate drag with keyboard, press Alt + Enter. Once in keyboard drag state,…" at bounding box center [687, 245] width 1103 height 432
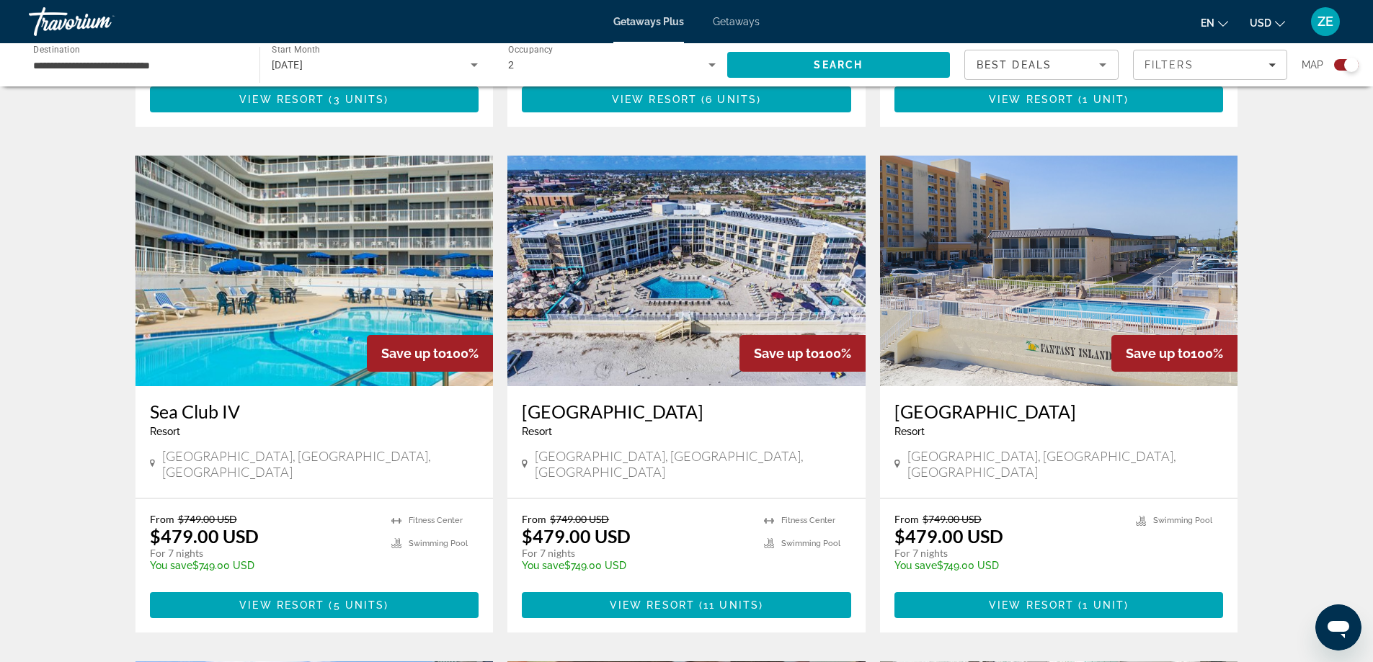
scroll to position [1586, 0]
